Goal: Information Seeking & Learning: Learn about a topic

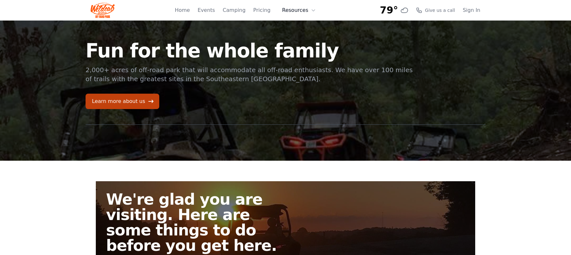
click at [290, 11] on button "Resources" at bounding box center [299, 10] width 42 height 13
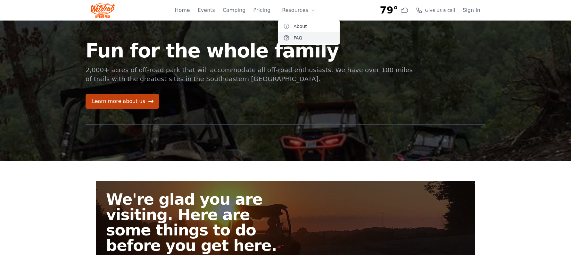
click at [300, 37] on link "FAQ" at bounding box center [309, 38] width 62 height 12
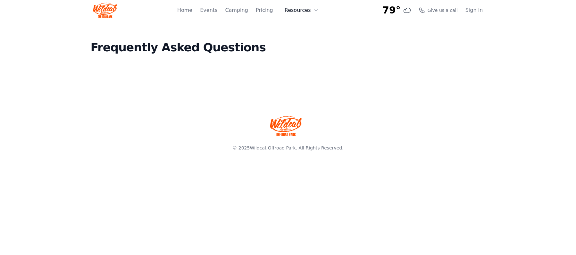
click at [293, 11] on button "Resources" at bounding box center [302, 10] width 42 height 13
drag, startPoint x: 295, startPoint y: 19, endPoint x: 295, endPoint y: 28, distance: 8.3
click at [295, 20] on div "Home Events Camping Pricing Resources About FAQ" at bounding box center [249, 10] width 145 height 21
click at [295, 28] on div "Frequently Asked Questions" at bounding box center [288, 58] width 410 height 75
click at [187, 11] on link "Home" at bounding box center [184, 10] width 15 height 8
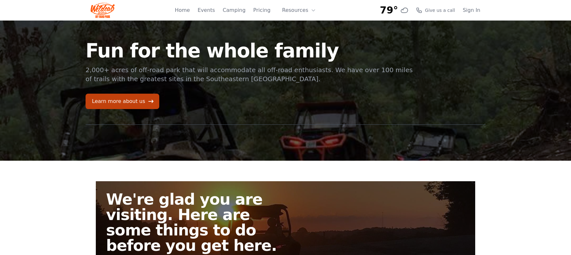
click at [139, 90] on div "Fun for the whole family 2,000+ acres of off-road park that will accommodate al…" at bounding box center [250, 75] width 328 height 68
click at [144, 95] on link "Learn more about us" at bounding box center [123, 101] width 74 height 15
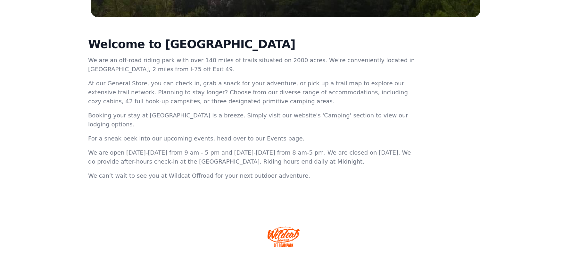
scroll to position [211, 0]
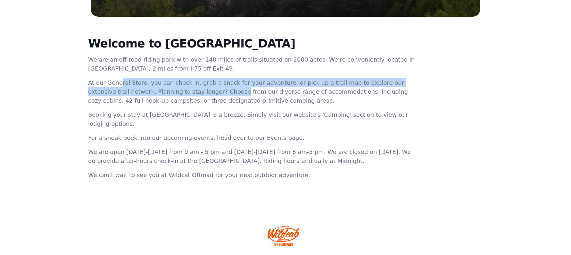
drag, startPoint x: 88, startPoint y: 81, endPoint x: 153, endPoint y: 87, distance: 64.6
click at [161, 88] on div "Welcome to [GEOGRAPHIC_DATA] We are an off-road riding park with over 140 miles…" at bounding box center [285, 111] width 410 height 188
click at [136, 86] on p "At our General Store, you can check in, grab a snack for your adventure, or pic…" at bounding box center [252, 91] width 328 height 27
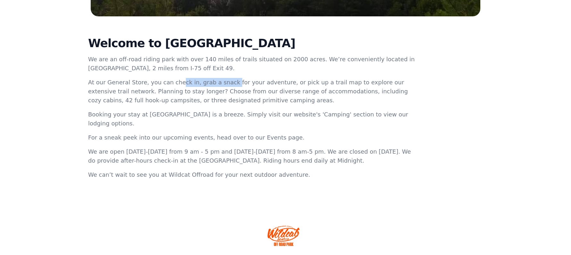
drag, startPoint x: 143, startPoint y: 82, endPoint x: 210, endPoint y: 83, distance: 66.3
click at [209, 83] on p "At our General Store, you can check in, grab a snack for your adventure, or pic…" at bounding box center [252, 91] width 328 height 27
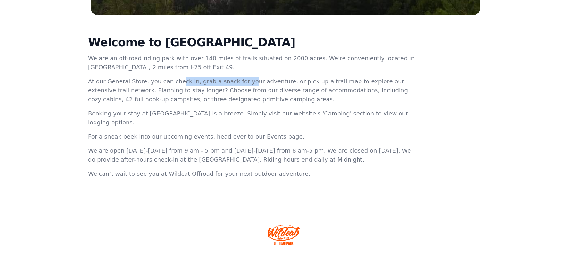
click at [210, 83] on p "At our General Store, you can check in, grab a snack for your adventure, or pic…" at bounding box center [252, 90] width 328 height 27
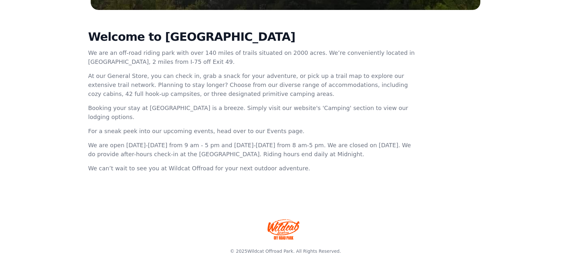
scroll to position [221, 0]
